Goal: Use online tool/utility: Utilize a website feature to perform a specific function

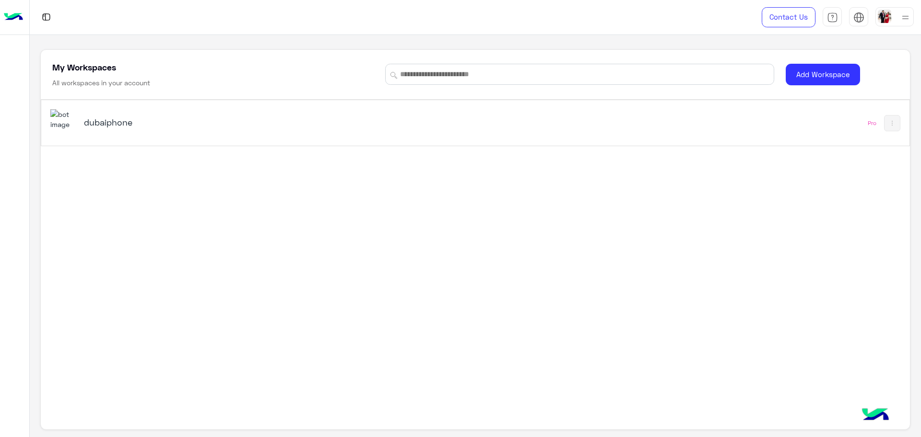
click at [93, 118] on h5 "dubaiphone" at bounding box center [237, 123] width 306 height 12
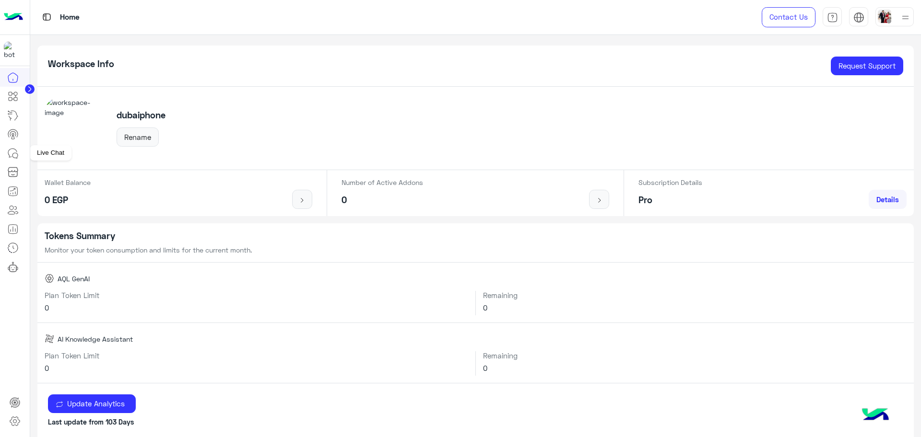
click at [15, 155] on icon at bounding box center [13, 154] width 12 height 12
click at [10, 94] on icon at bounding box center [13, 97] width 12 height 12
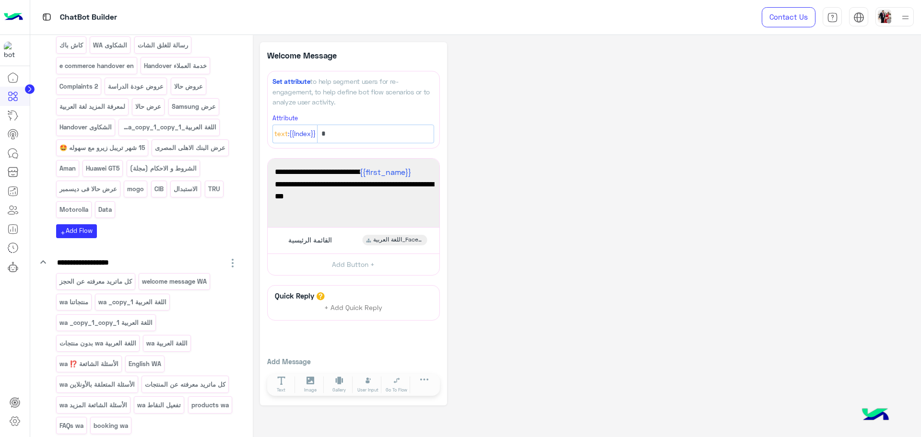
scroll to position [240, 0]
